Goal: Information Seeking & Learning: Learn about a topic

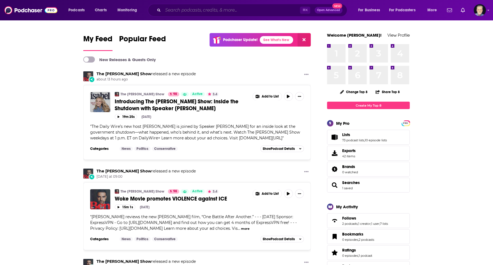
click at [202, 11] on input "Search podcasts, credits, & more..." at bounding box center [231, 10] width 137 height 9
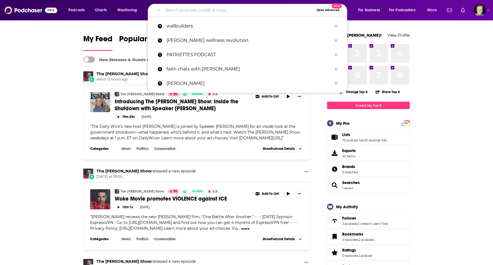
type input "o"
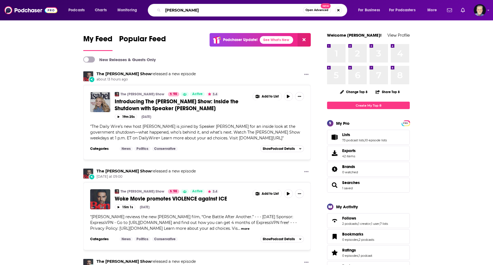
type input "[PERSON_NAME]"
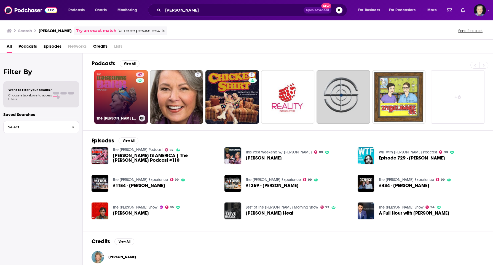
click at [116, 101] on link "67 The [PERSON_NAME] Podcast" at bounding box center [120, 96] width 53 height 53
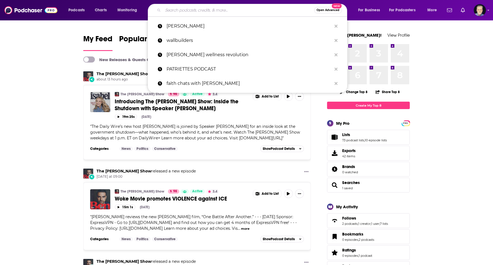
click at [204, 11] on input "Search podcasts, credits, & more..." at bounding box center [238, 10] width 151 height 9
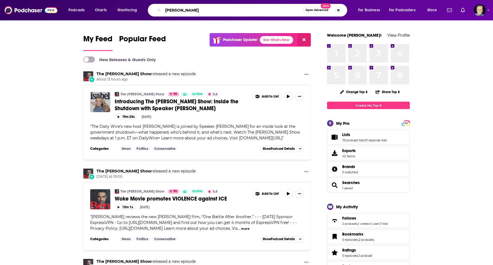
type input "shawn ryan"
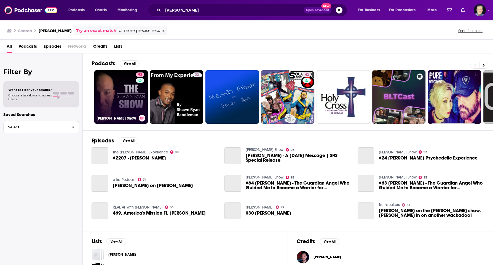
click at [126, 101] on link "93 Shawn Ryan Show" at bounding box center [120, 96] width 53 height 53
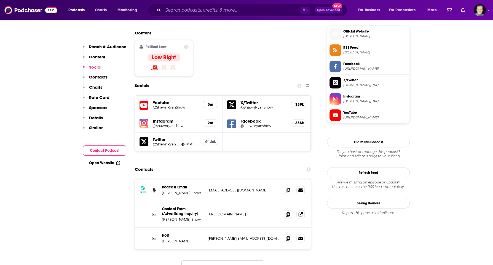
scroll to position [442, 0]
